Goal: Transaction & Acquisition: Purchase product/service

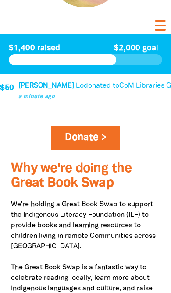
scroll to position [376, 0]
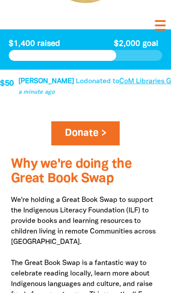
click at [83, 146] on link "Donate >" at bounding box center [85, 134] width 69 height 25
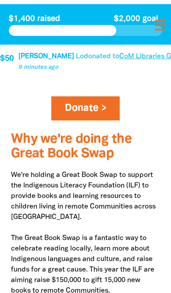
scroll to position [401, 0]
click at [93, 121] on link "Donate >" at bounding box center [85, 109] width 69 height 25
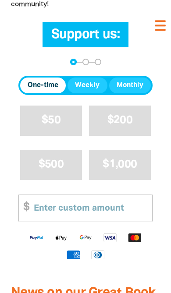
click at [44, 125] on span "$50" at bounding box center [51, 120] width 19 height 10
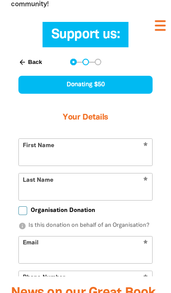
scroll to position [741, 0]
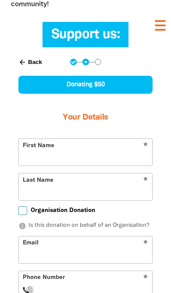
click at [54, 166] on input "First Name" at bounding box center [85, 152] width 133 height 27
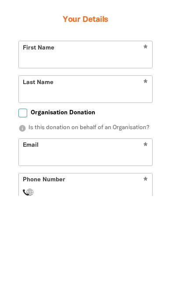
type input "[PERSON_NAME]"
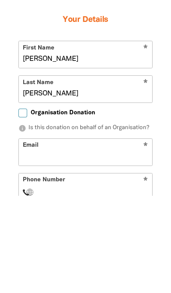
type input "[EMAIL_ADDRESS][DOMAIN_NAME]"
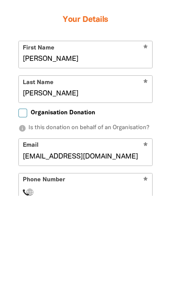
scroll to position [839, 0]
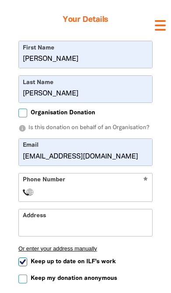
select select "AU"
type input "0468 781 907"
type input "[STREET_ADDRESS]"
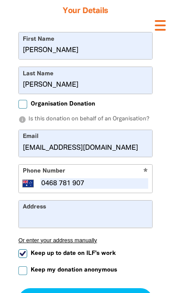
scroll to position [870, 0]
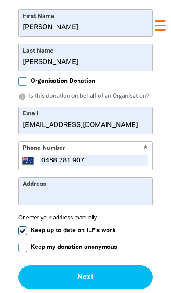
click at [26, 236] on input "Keep up to date on ILF's work" at bounding box center [22, 231] width 9 height 9
checkbox input "false"
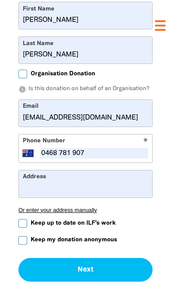
scroll to position [894, 0]
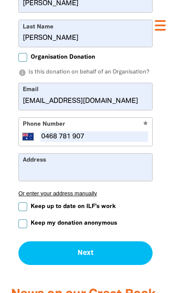
click at [47, 47] on input "[PERSON_NAME]" at bounding box center [85, 33] width 133 height 27
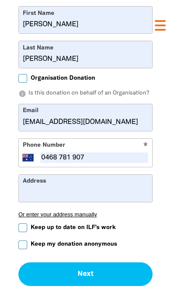
click at [36, 68] on input "[PERSON_NAME]" at bounding box center [85, 54] width 133 height 27
click at [37, 82] on span "Organisation Donation" at bounding box center [63, 78] width 64 height 8
click at [27, 83] on input "Organisation Donation" at bounding box center [22, 78] width 9 height 9
checkbox input "true"
select select "AU"
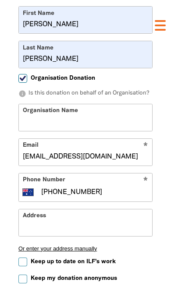
click at [36, 101] on form "* First Name [PERSON_NAME] * Last Name [PERSON_NAME] Organisation Donation info…" at bounding box center [85, 163] width 134 height 315
click at [37, 68] on input "[PERSON_NAME]" at bounding box center [85, 54] width 133 height 27
click at [21, 83] on input "Organisation Donation" at bounding box center [22, 78] width 9 height 9
checkbox input "false"
select select "AU"
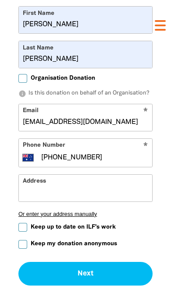
click at [36, 68] on input "[PERSON_NAME]" at bounding box center [85, 54] width 133 height 27
click at [40, 68] on input "[PERSON_NAME]" at bounding box center [85, 54] width 133 height 27
click at [39, 68] on input "[PERSON_NAME]" at bounding box center [85, 54] width 133 height 27
click at [121, 286] on button "Next chevron_right" at bounding box center [85, 274] width 134 height 24
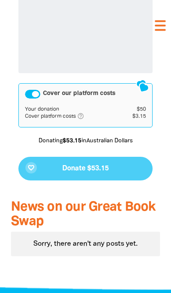
scroll to position [1061, 0]
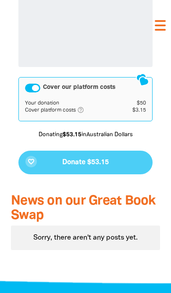
click at [122, 175] on div "favorite_border Donate $53.15" at bounding box center [85, 163] width 134 height 24
click at [94, 175] on div "favorite_border Donate $53.15" at bounding box center [85, 163] width 134 height 24
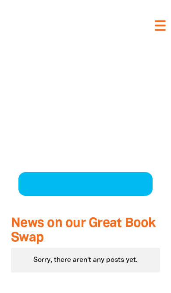
scroll to position [808, 0]
